Goal: Communication & Community: Answer question/provide support

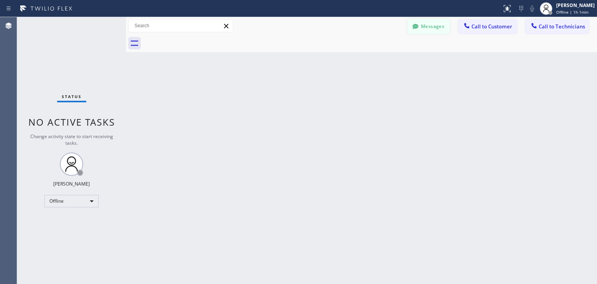
click at [426, 31] on button "Messages" at bounding box center [428, 26] width 43 height 15
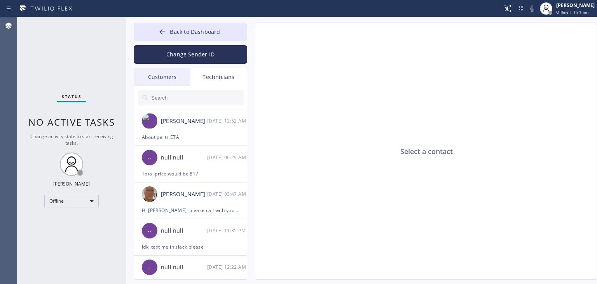
click at [190, 75] on div "Technicians" at bounding box center [218, 77] width 56 height 18
click at [183, 76] on div "Customers" at bounding box center [162, 77] width 56 height 18
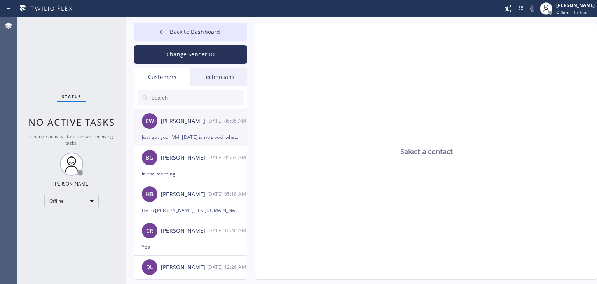
click at [218, 129] on div "[PERSON_NAME] [DATE] 06:05 AM" at bounding box center [190, 120] width 113 height 23
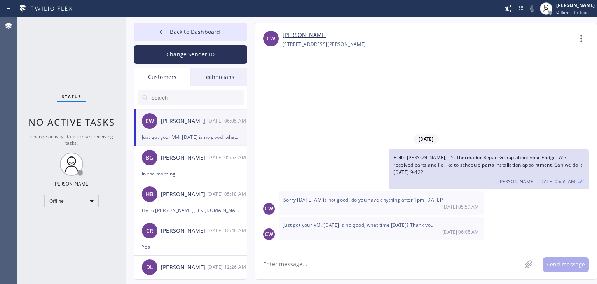
click at [355, 247] on div "[DATE] Hello [PERSON_NAME], It's Thermador Repair Group about your Fridge. We r…" at bounding box center [425, 151] width 341 height 195
click at [356, 252] on textarea at bounding box center [388, 264] width 266 height 30
click at [226, 173] on div "in the morning" at bounding box center [190, 173] width 97 height 9
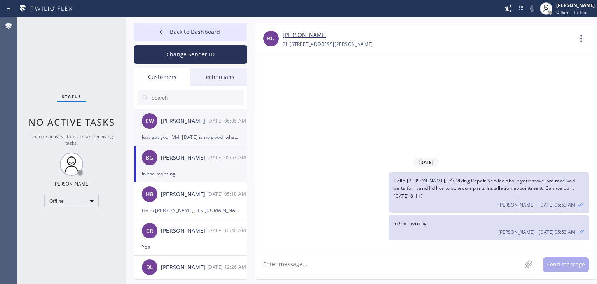
click at [230, 131] on div "[PERSON_NAME] [DATE] 06:05 AM" at bounding box center [190, 120] width 113 height 23
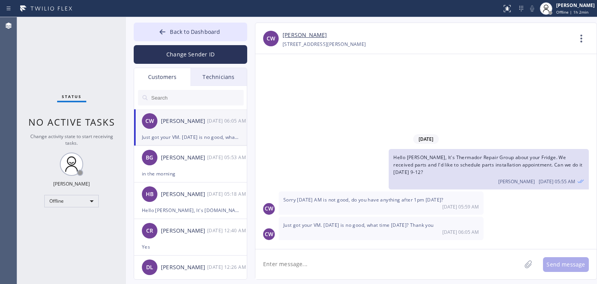
click at [357, 251] on textarea at bounding box center [388, 264] width 266 height 30
click at [303, 264] on textarea "what about thu in the morning? 8-11" at bounding box center [395, 264] width 280 height 30
click at [296, 266] on textarea "what about [DATE] in the morning? 8-11" at bounding box center [395, 264] width 280 height 30
type textarea "what about [DATE] in the morning? 8-11"
click at [565, 257] on button "Send message" at bounding box center [566, 264] width 46 height 15
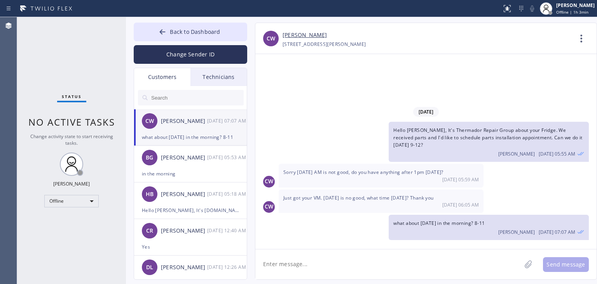
click at [514, 256] on textarea at bounding box center [388, 264] width 266 height 30
type textarea "F"
type textarea "for [DATE] only morning is free"
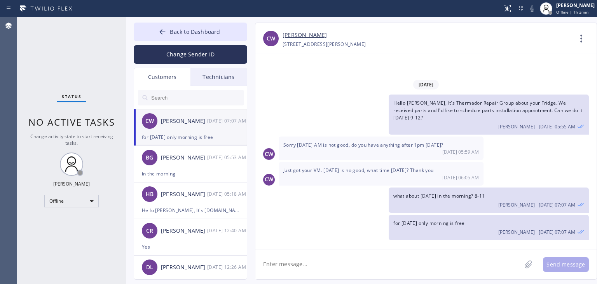
click at [434, 260] on textarea at bounding box center [388, 264] width 266 height 30
click at [441, 257] on textarea at bounding box center [388, 264] width 266 height 30
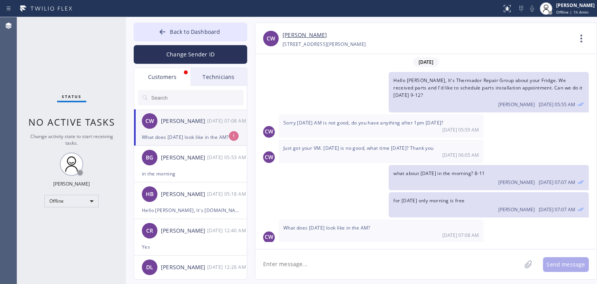
click at [199, 121] on div "[PERSON_NAME]" at bounding box center [184, 121] width 46 height 9
click at [331, 227] on span "What does [DATE] look like in the AM?" at bounding box center [326, 227] width 87 height 7
copy span "What does [DATE] look like in the AM?"
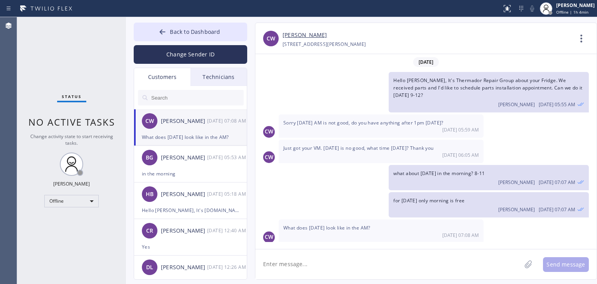
click at [353, 267] on textarea at bounding box center [388, 264] width 266 height 30
type textarea "Same, 8-11, would it work?"
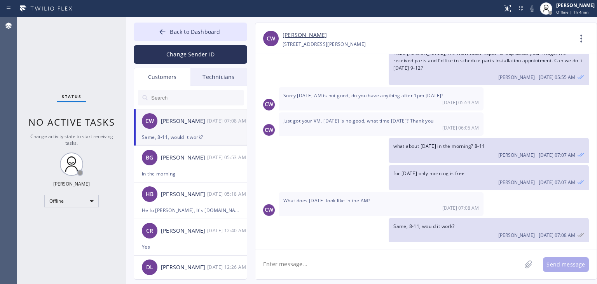
click at [353, 267] on textarea at bounding box center [388, 264] width 266 height 30
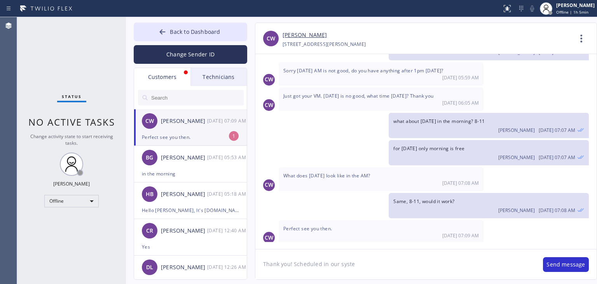
type textarea "Thank you! Scheduled in our system"
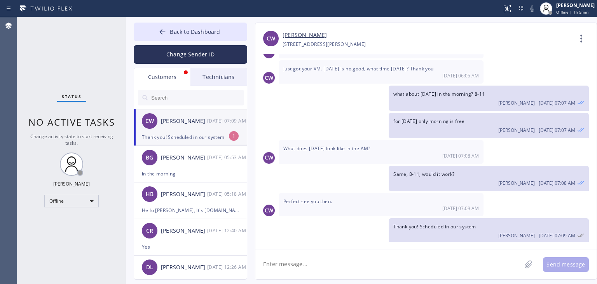
click at [204, 125] on div "[PERSON_NAME] [DATE] 07:09 AM" at bounding box center [190, 120] width 113 height 23
click at [216, 26] on button "Back to Dashboard" at bounding box center [190, 32] width 113 height 19
